Goal: Register for event/course

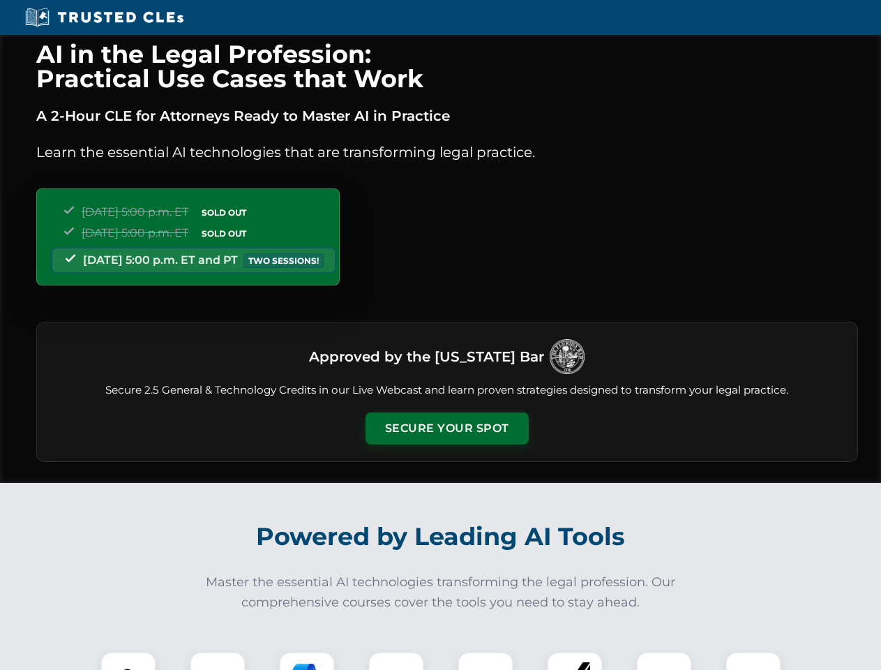
click at [447, 428] on button "Secure Your Spot" at bounding box center [447, 428] width 163 height 32
click at [128, 661] on img at bounding box center [128, 679] width 40 height 40
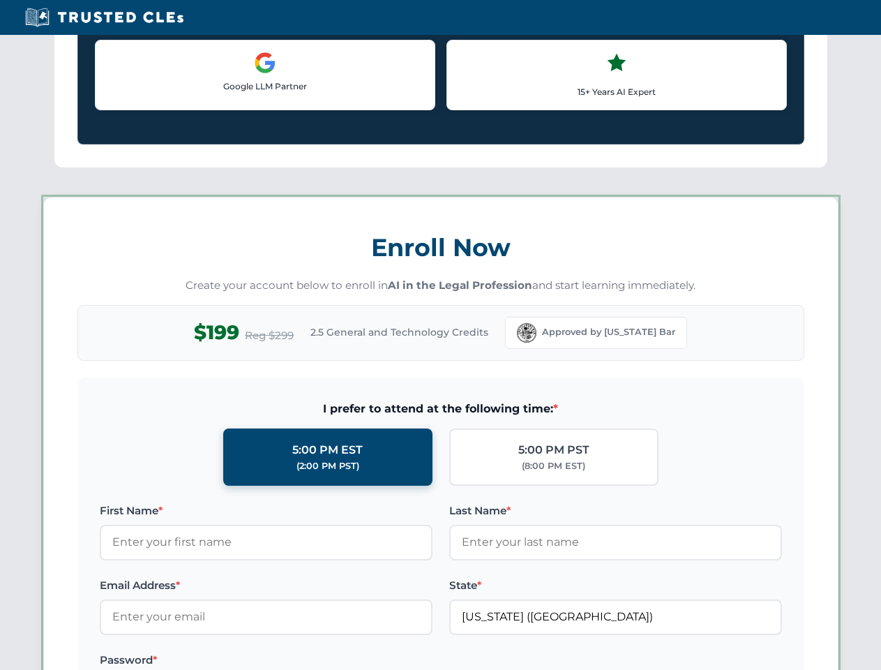
click at [307, 661] on label "Password *" at bounding box center [266, 660] width 333 height 17
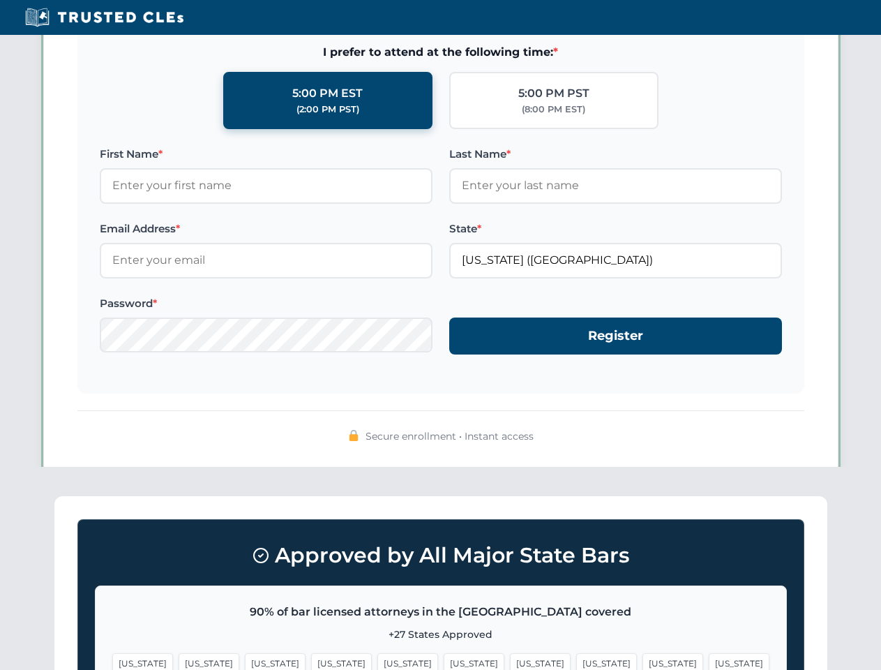
click at [643, 661] on span "[US_STATE]" at bounding box center [673, 663] width 61 height 20
